Goal: Find specific fact: Find specific fact

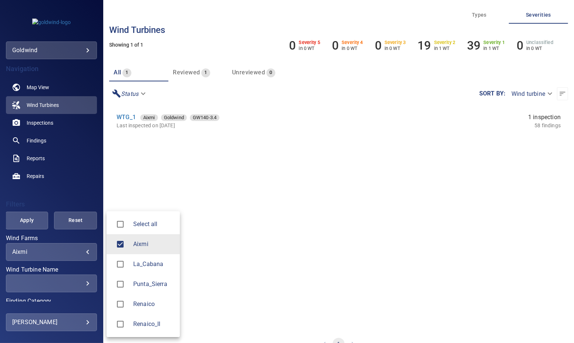
click at [74, 254] on body "**********" at bounding box center [287, 171] width 574 height 343
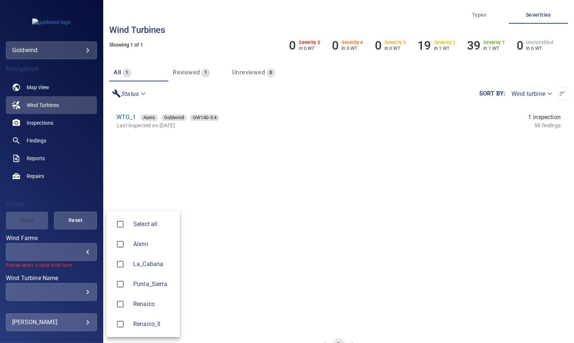
type input "**********"
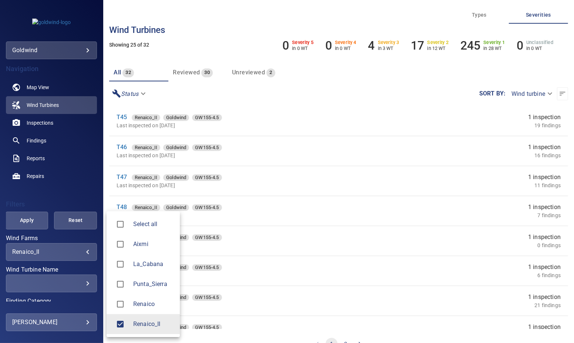
click at [90, 183] on div at bounding box center [287, 171] width 574 height 343
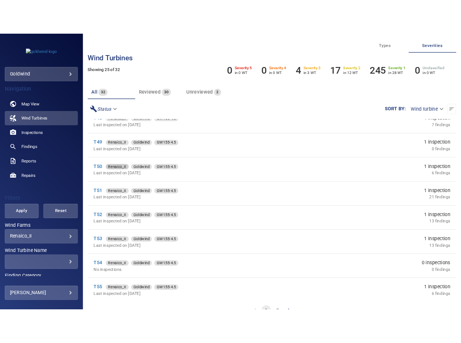
scroll to position [246, 0]
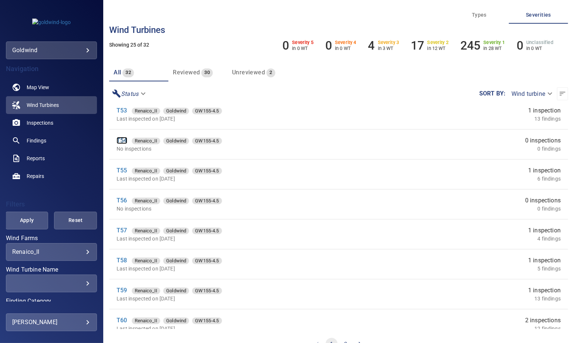
click at [121, 140] on link "T54" at bounding box center [122, 140] width 10 height 7
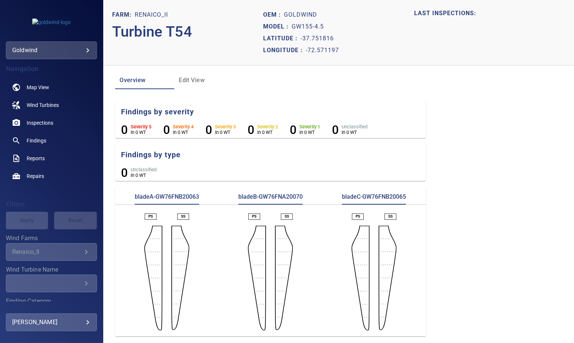
click at [310, 201] on div "bladeB-GW76FNA20070" at bounding box center [271, 199] width 104 height 12
click at [182, 196] on p "bladeA-GW76FNB20063" at bounding box center [167, 199] width 64 height 12
copy p "GW76FNB20063"
click at [286, 196] on p "bladeB-GW76FNA20070" at bounding box center [270, 199] width 64 height 12
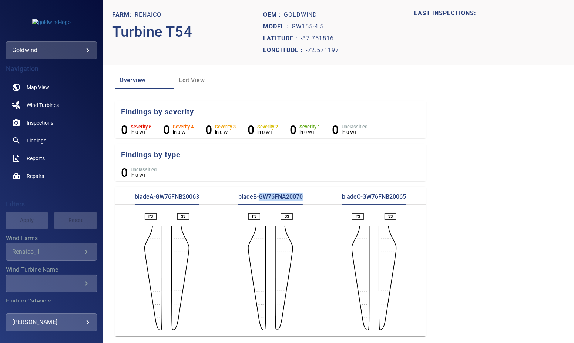
click at [286, 196] on p "bladeB-GW76FNA20070" at bounding box center [270, 199] width 64 height 12
copy p "GW76FNA20070"
click at [376, 193] on p "bladeC-GW76FNB20065" at bounding box center [374, 199] width 64 height 12
copy p "GW76FNB20065"
